Goal: Task Accomplishment & Management: Manage account settings

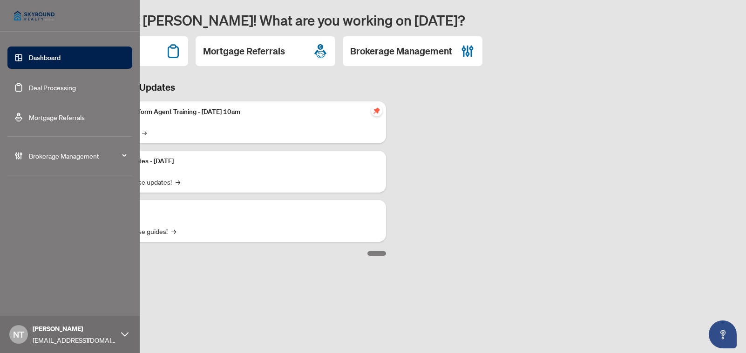
click at [113, 152] on span "Brokerage Management" at bounding box center [77, 156] width 97 height 10
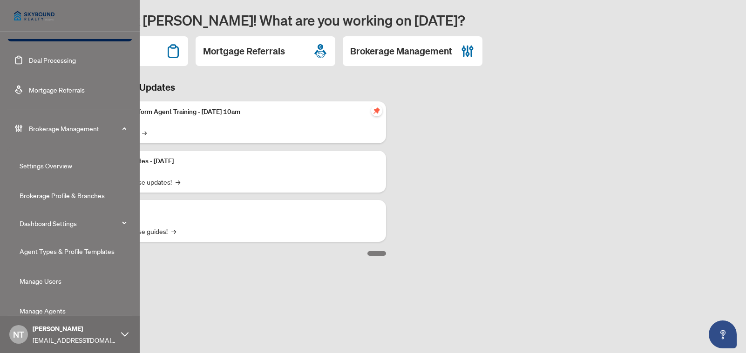
scroll to position [42, 0]
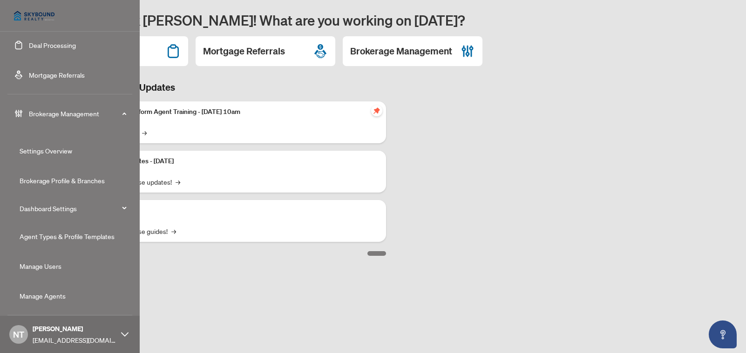
drag, startPoint x: 61, startPoint y: 296, endPoint x: 4, endPoint y: 277, distance: 60.5
click at [61, 295] on link "Manage Agents" at bounding box center [43, 296] width 46 height 8
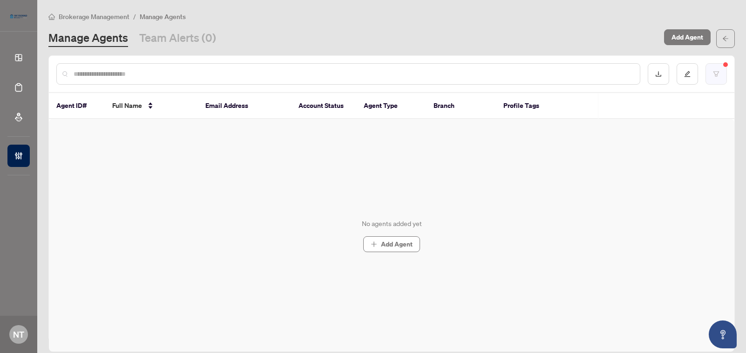
click at [713, 72] on icon "filter" at bounding box center [716, 74] width 7 height 7
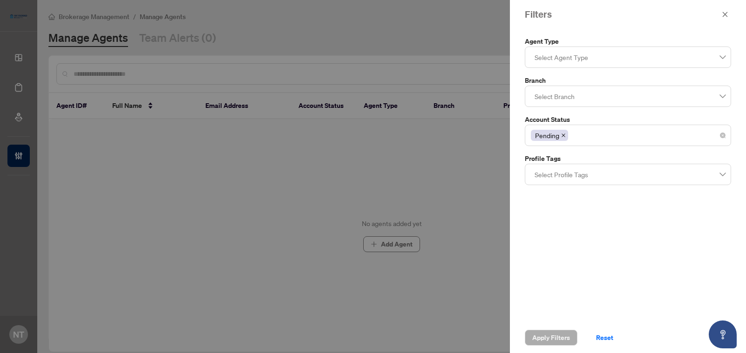
click at [612, 131] on div "Pending" at bounding box center [628, 135] width 194 height 17
click at [725, 11] on icon "close" at bounding box center [725, 14] width 7 height 7
